Goal: Task Accomplishment & Management: Manage account settings

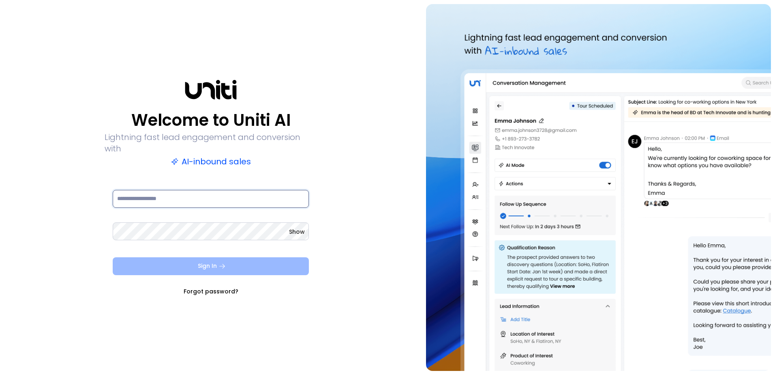
type input "**********"
click at [141, 257] on button "Sign In" at bounding box center [211, 266] width 196 height 18
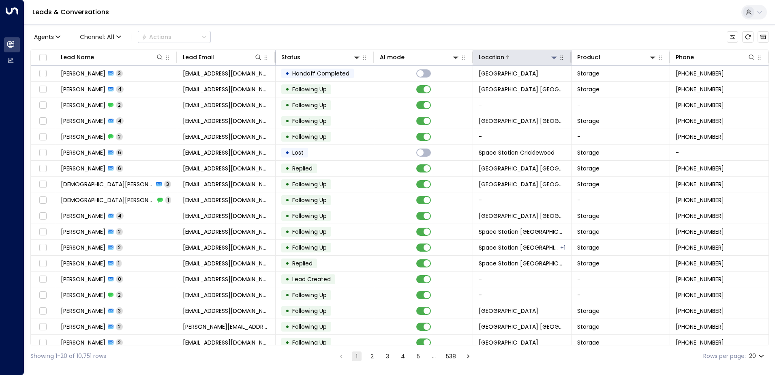
click at [552, 55] on icon at bounding box center [554, 57] width 6 height 6
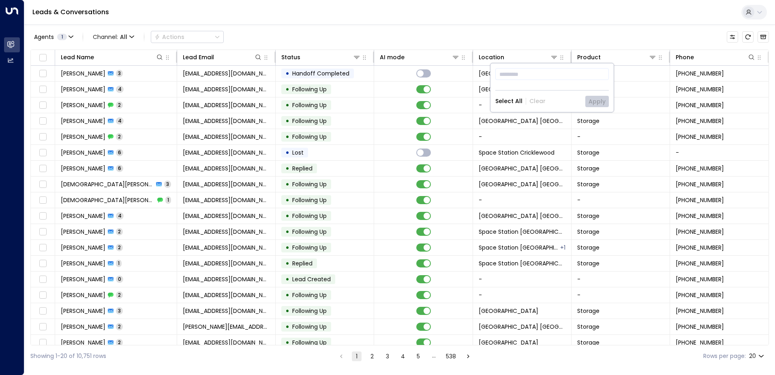
click at [544, 37] on div "Agents 1 Channel: All Actions" at bounding box center [399, 36] width 739 height 17
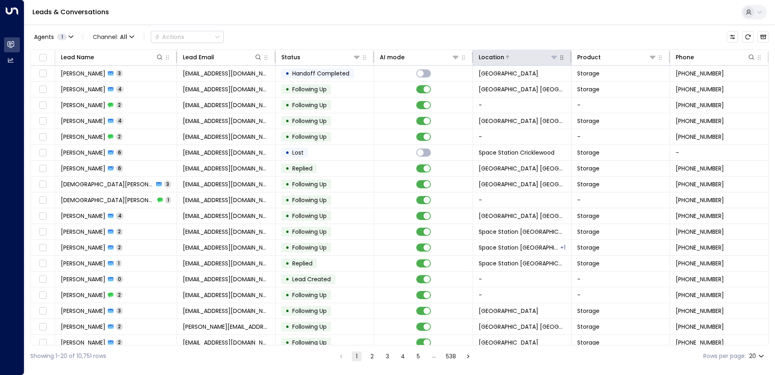
click at [553, 55] on icon at bounding box center [554, 57] width 6 height 6
click at [551, 58] on icon at bounding box center [554, 57] width 6 height 6
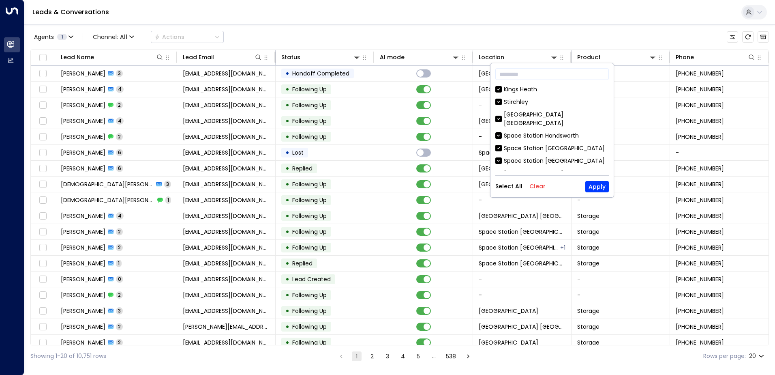
click at [539, 185] on button "Clear" at bounding box center [538, 186] width 16 height 6
click at [558, 180] on div "[GEOGRAPHIC_DATA] [GEOGRAPHIC_DATA]" at bounding box center [556, 188] width 105 height 17
click at [597, 181] on button "Apply" at bounding box center [598, 186] width 24 height 11
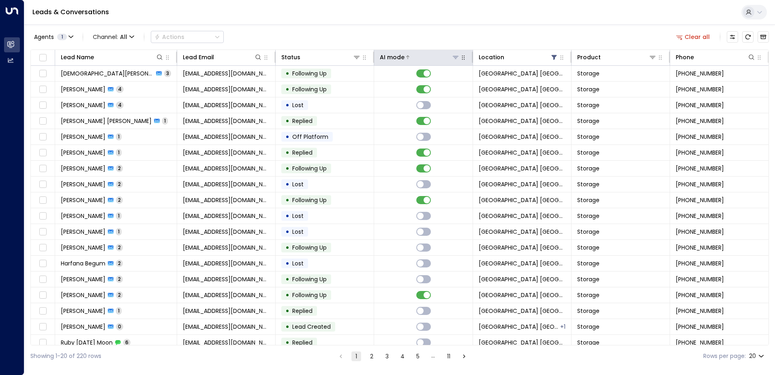
click at [419, 56] on div at bounding box center [432, 57] width 55 height 8
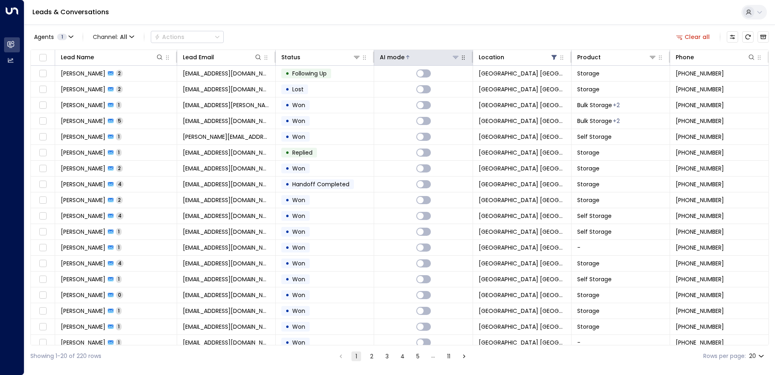
click at [425, 60] on div at bounding box center [432, 57] width 55 height 8
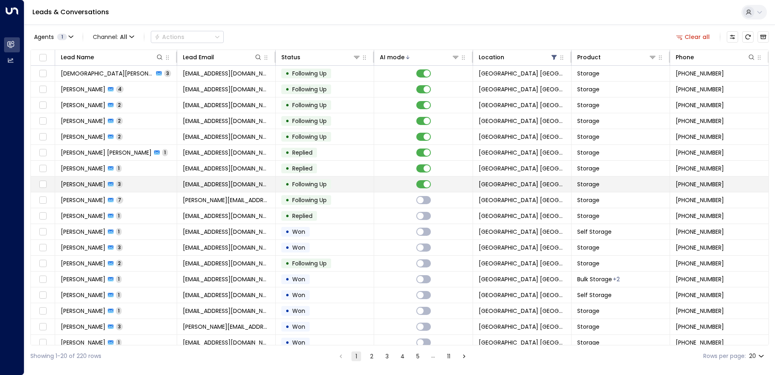
click at [275, 180] on td "[EMAIL_ADDRESS][DOMAIN_NAME]" at bounding box center [226, 183] width 99 height 15
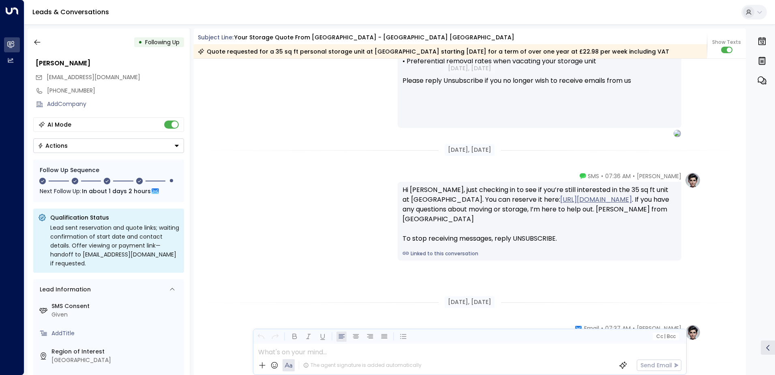
scroll to position [799, 0]
click at [44, 42] on button "button" at bounding box center [37, 42] width 15 height 15
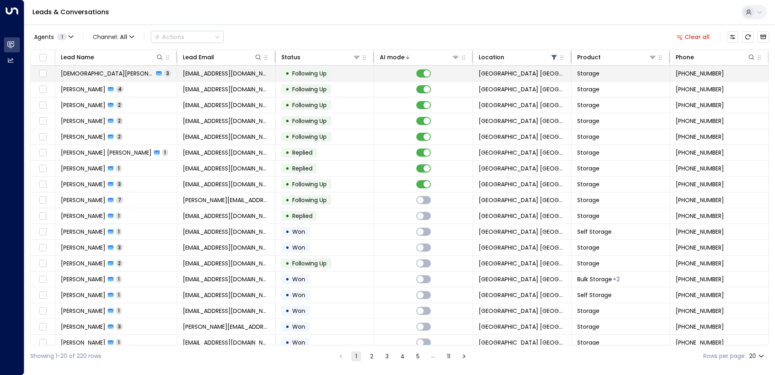
click at [302, 74] on span "Following Up" at bounding box center [309, 73] width 34 height 8
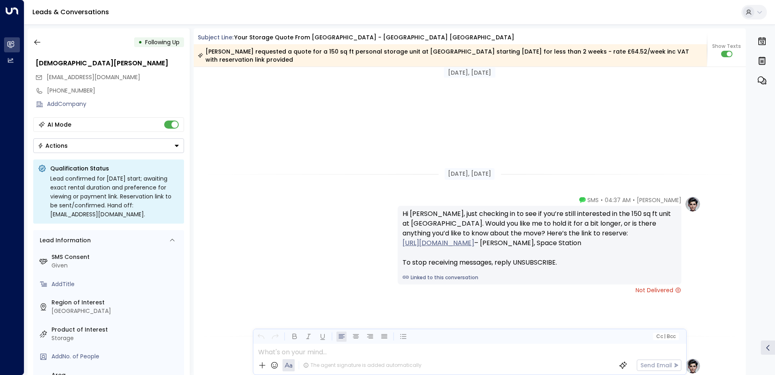
scroll to position [621, 0]
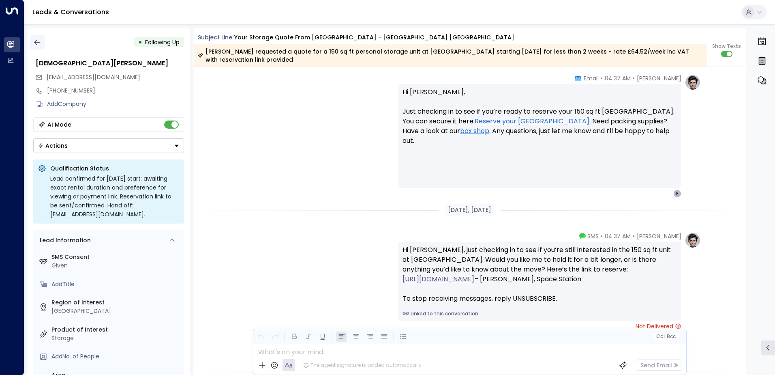
click at [43, 45] on button "button" at bounding box center [37, 42] width 15 height 15
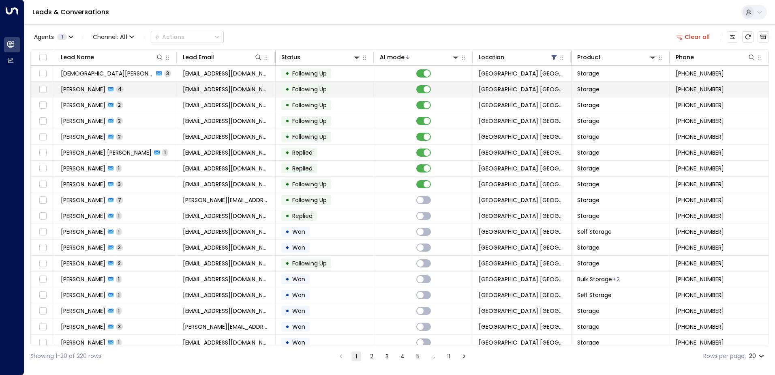
click at [324, 92] on span "Following Up" at bounding box center [309, 89] width 34 height 8
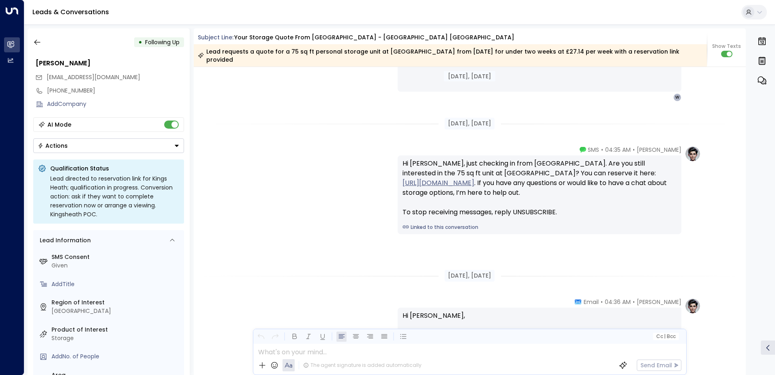
scroll to position [594, 0]
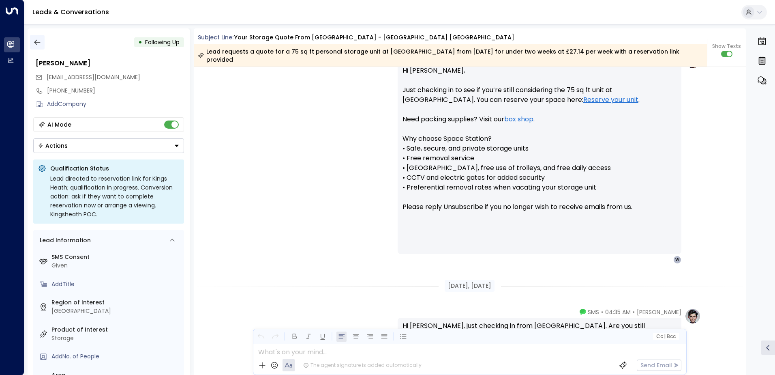
click at [43, 39] on button "button" at bounding box center [37, 42] width 15 height 15
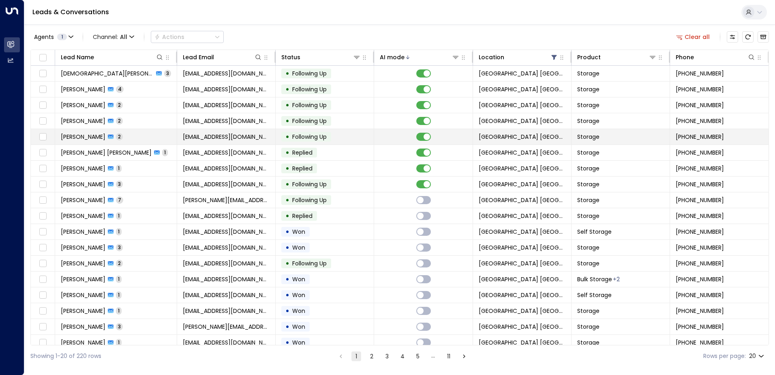
click at [318, 138] on span "Following Up" at bounding box center [309, 137] width 34 height 8
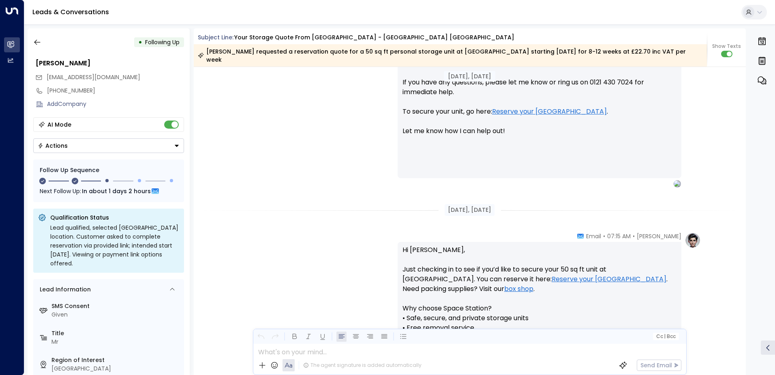
scroll to position [557, 0]
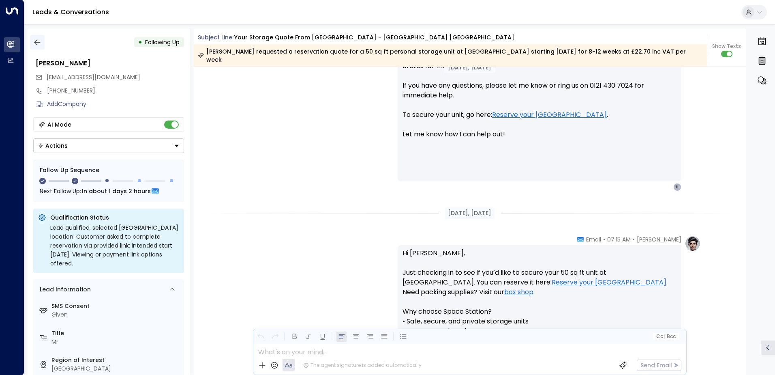
click at [34, 39] on icon "button" at bounding box center [37, 42] width 8 height 8
